Goal: Find specific page/section: Find specific page/section

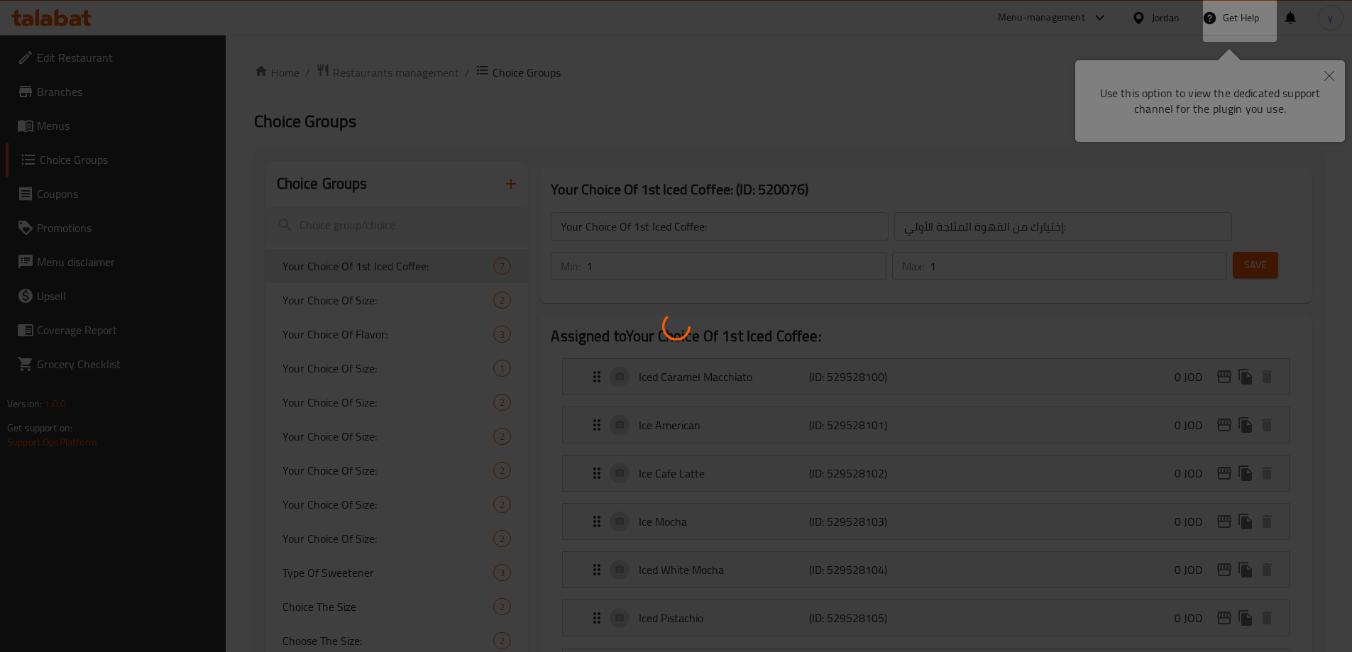
click at [826, 130] on div at bounding box center [676, 326] width 1352 height 652
click at [1021, 62] on div at bounding box center [676, 326] width 1352 height 652
click at [1018, 71] on div at bounding box center [676, 326] width 1352 height 652
click at [1038, 59] on div at bounding box center [676, 326] width 1352 height 652
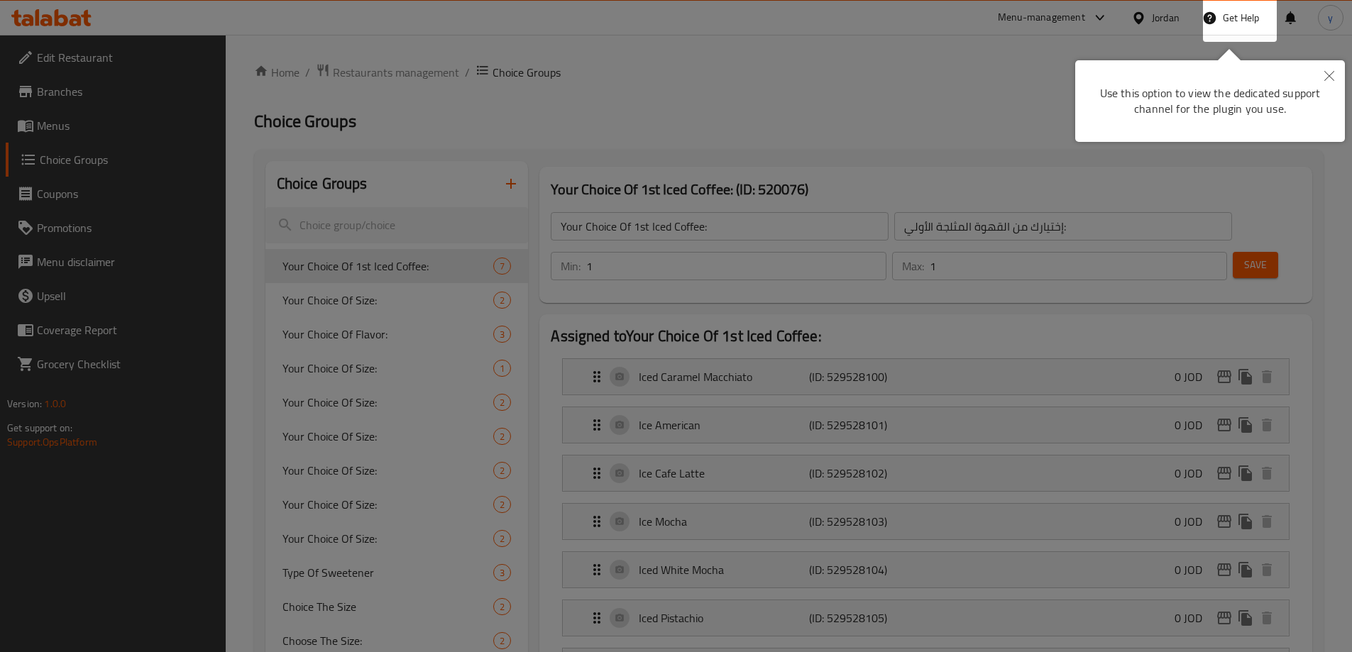
click at [958, 79] on div at bounding box center [676, 326] width 1352 height 652
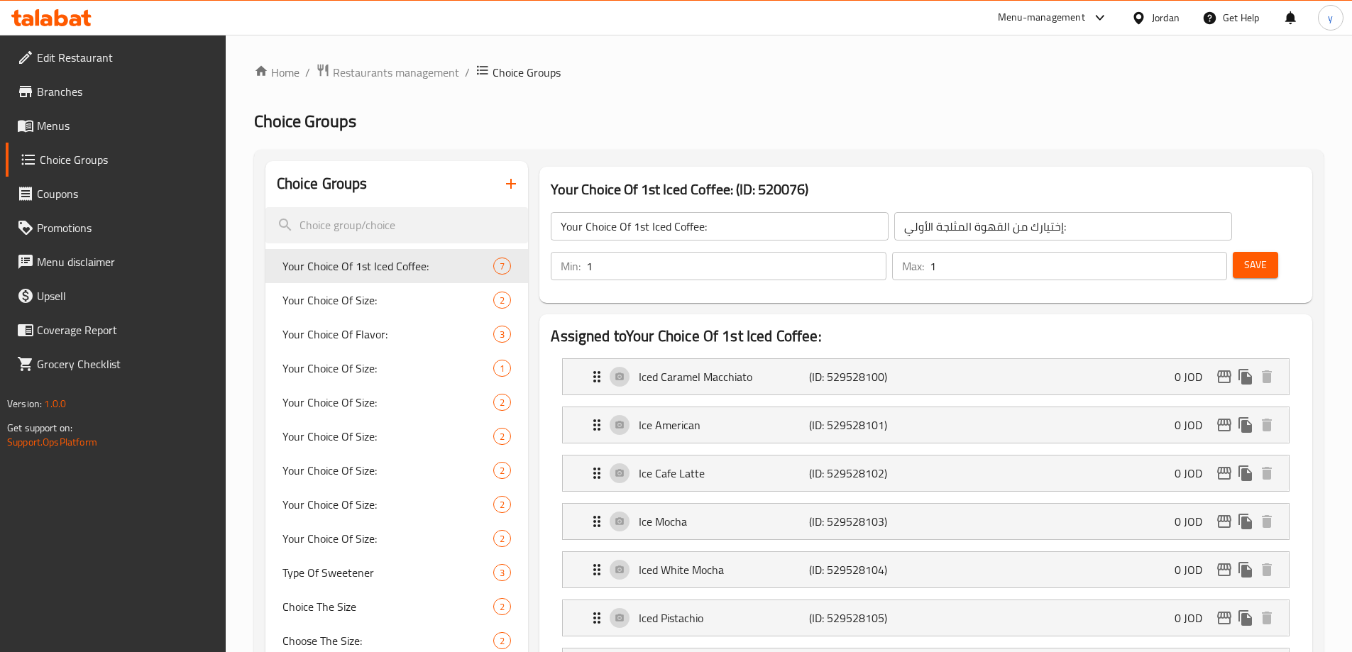
click at [1158, 10] on div "Jordan" at bounding box center [1166, 18] width 28 height 16
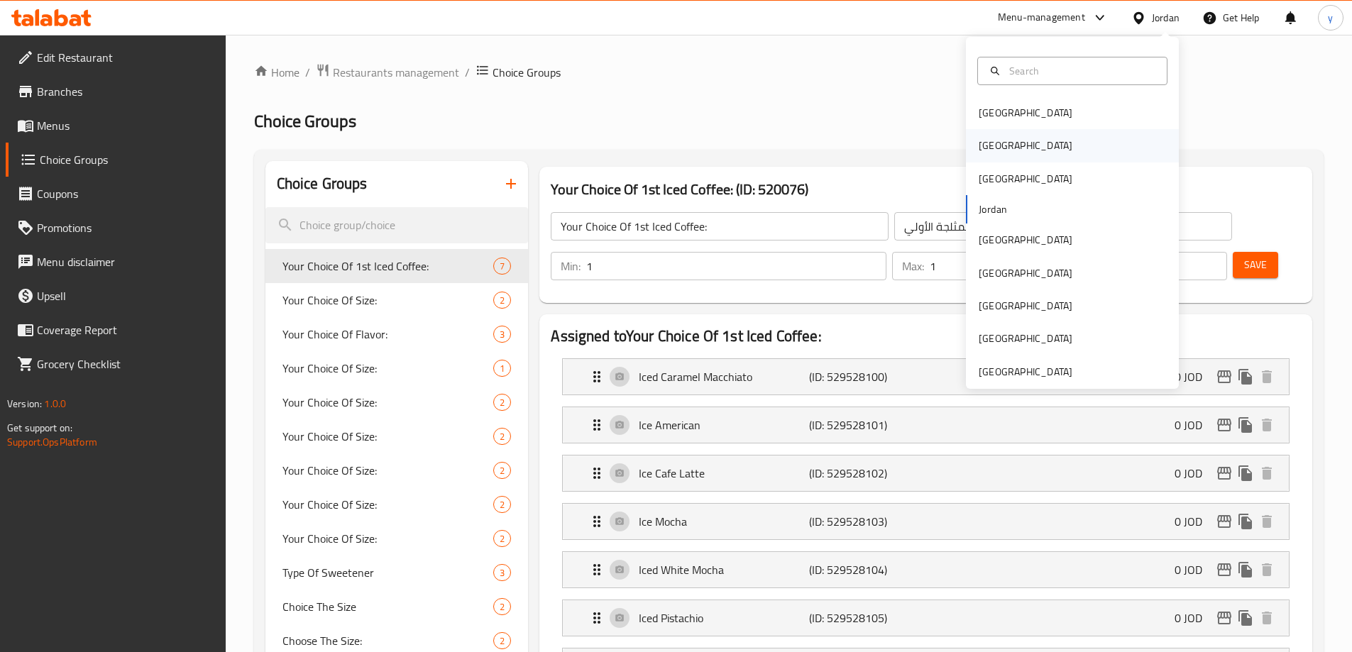
click at [1033, 153] on div "[GEOGRAPHIC_DATA]" at bounding box center [1072, 145] width 213 height 33
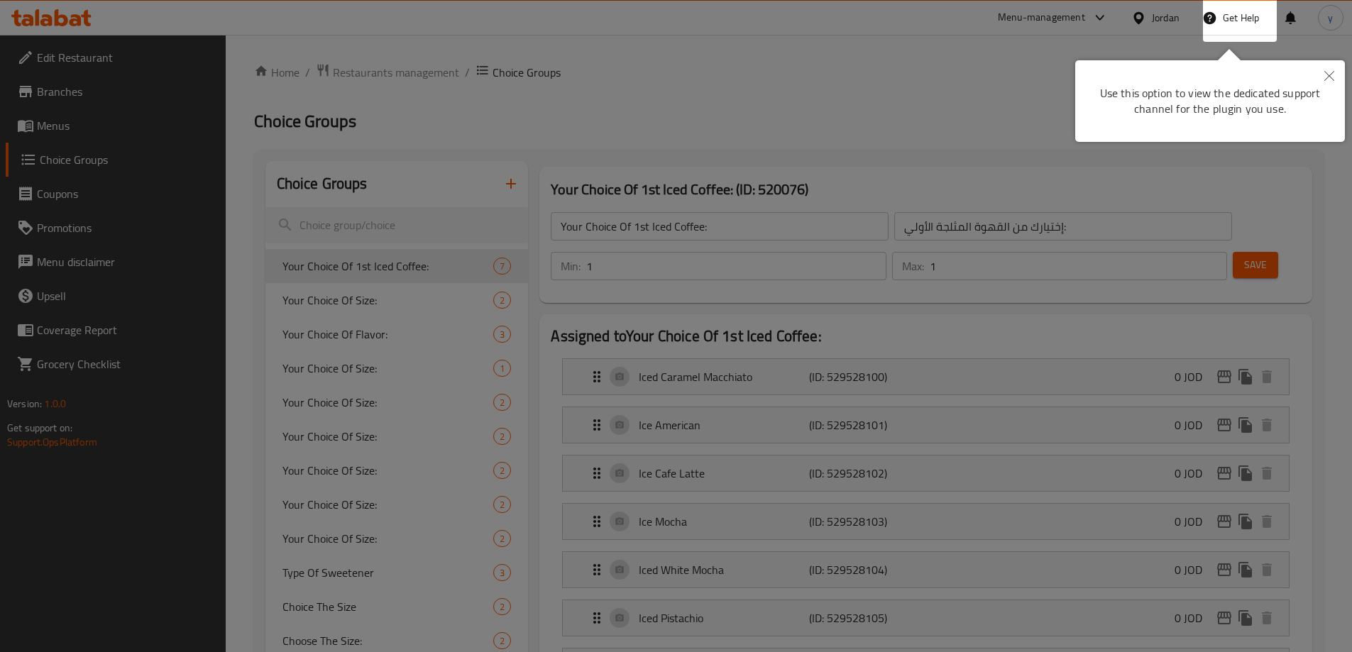
click at [706, 62] on div at bounding box center [676, 326] width 1352 height 652
